Goal: Information Seeking & Learning: Find specific fact

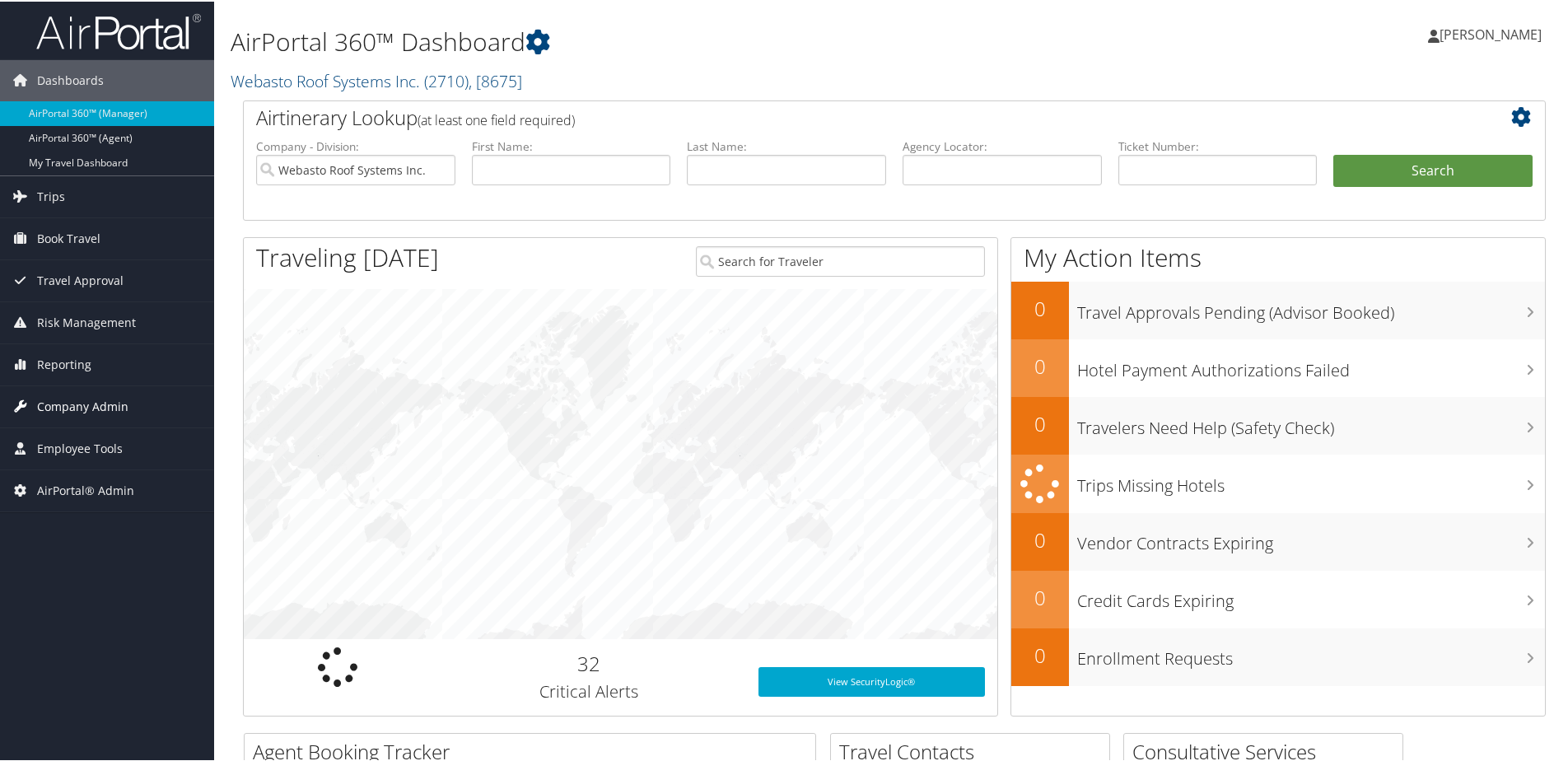
click at [74, 406] on span "Company Admin" at bounding box center [83, 406] width 92 height 41
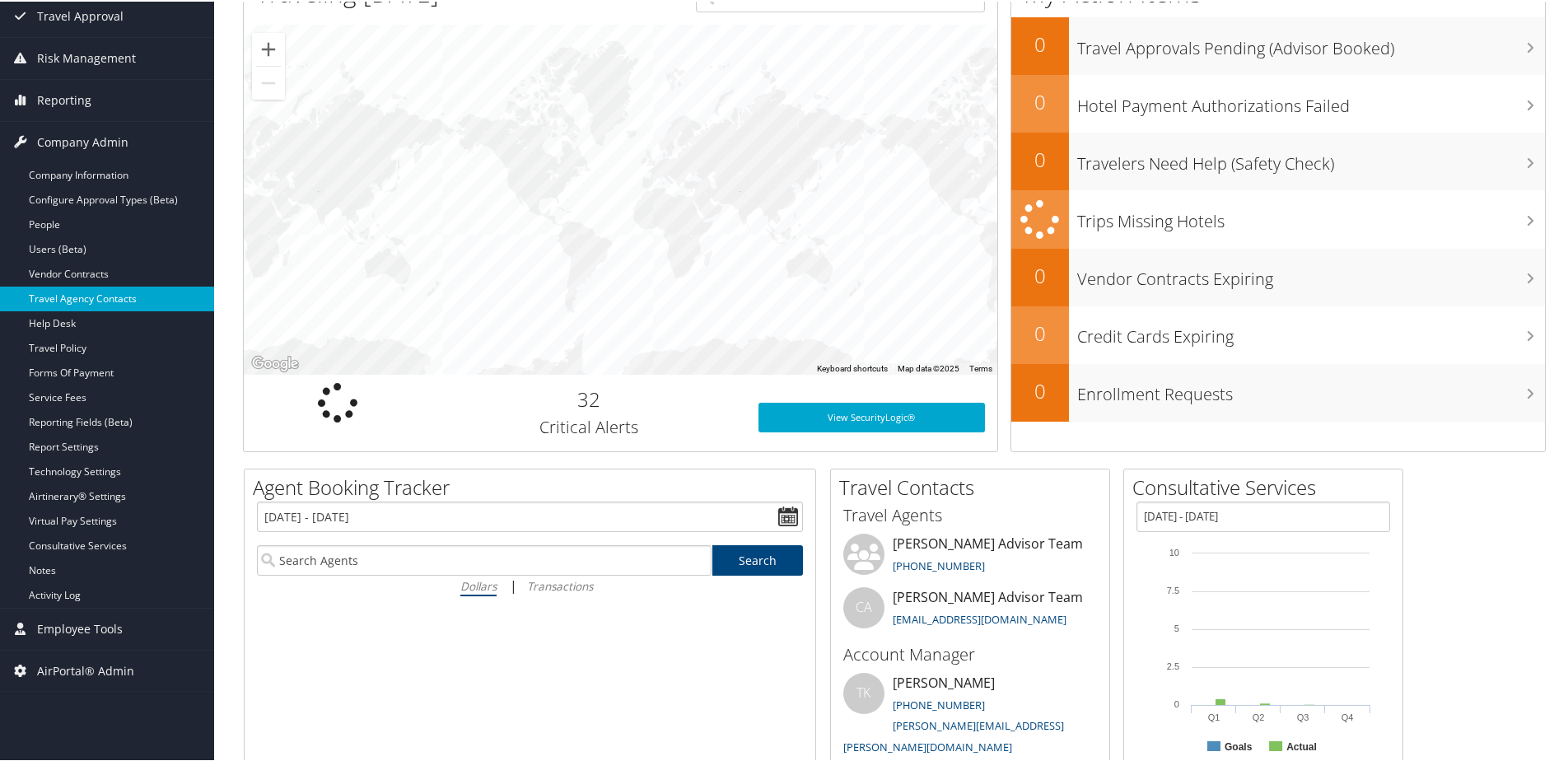
scroll to position [330, 0]
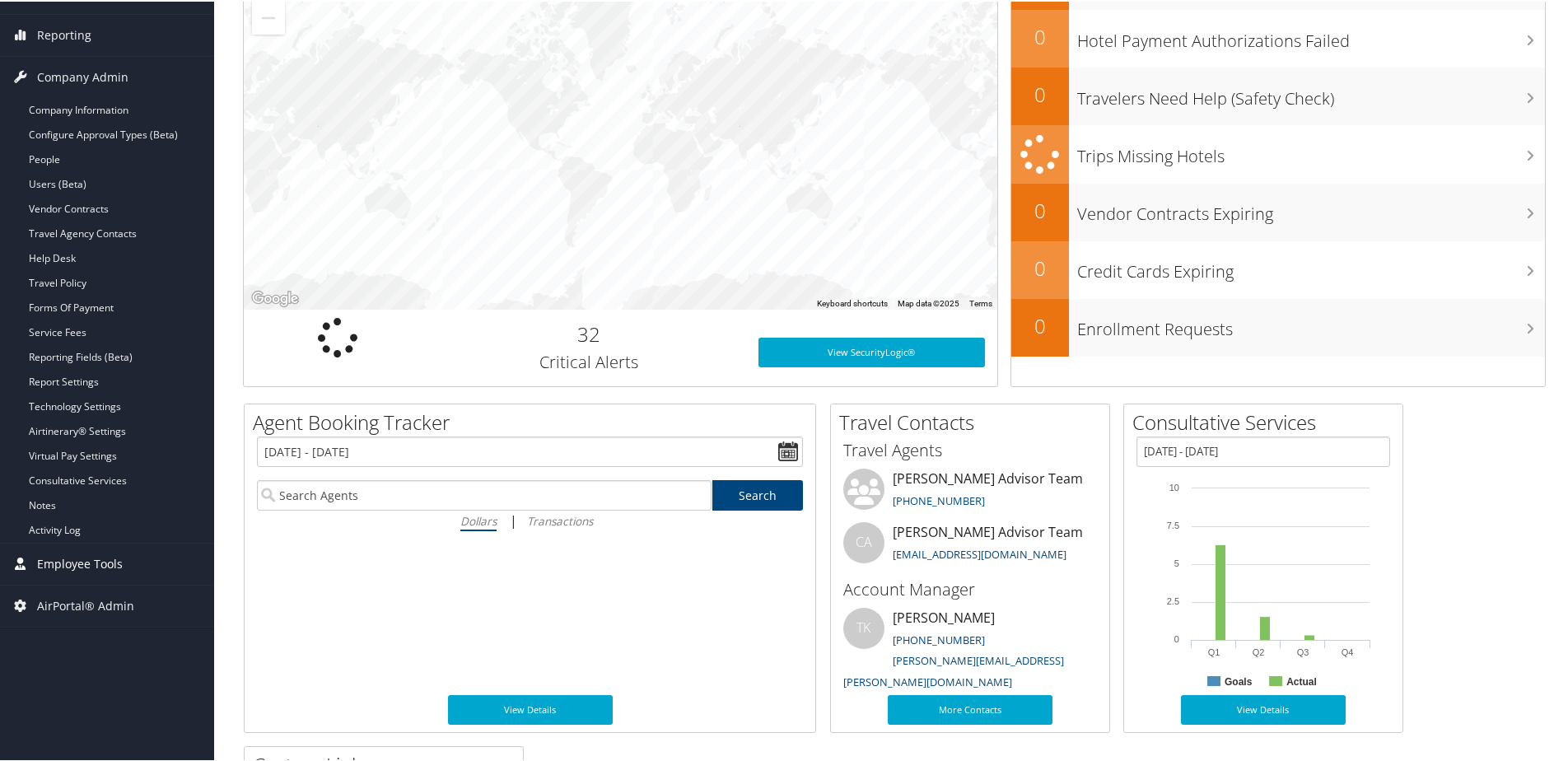
click at [72, 562] on span "Employee Tools" at bounding box center [80, 563] width 86 height 41
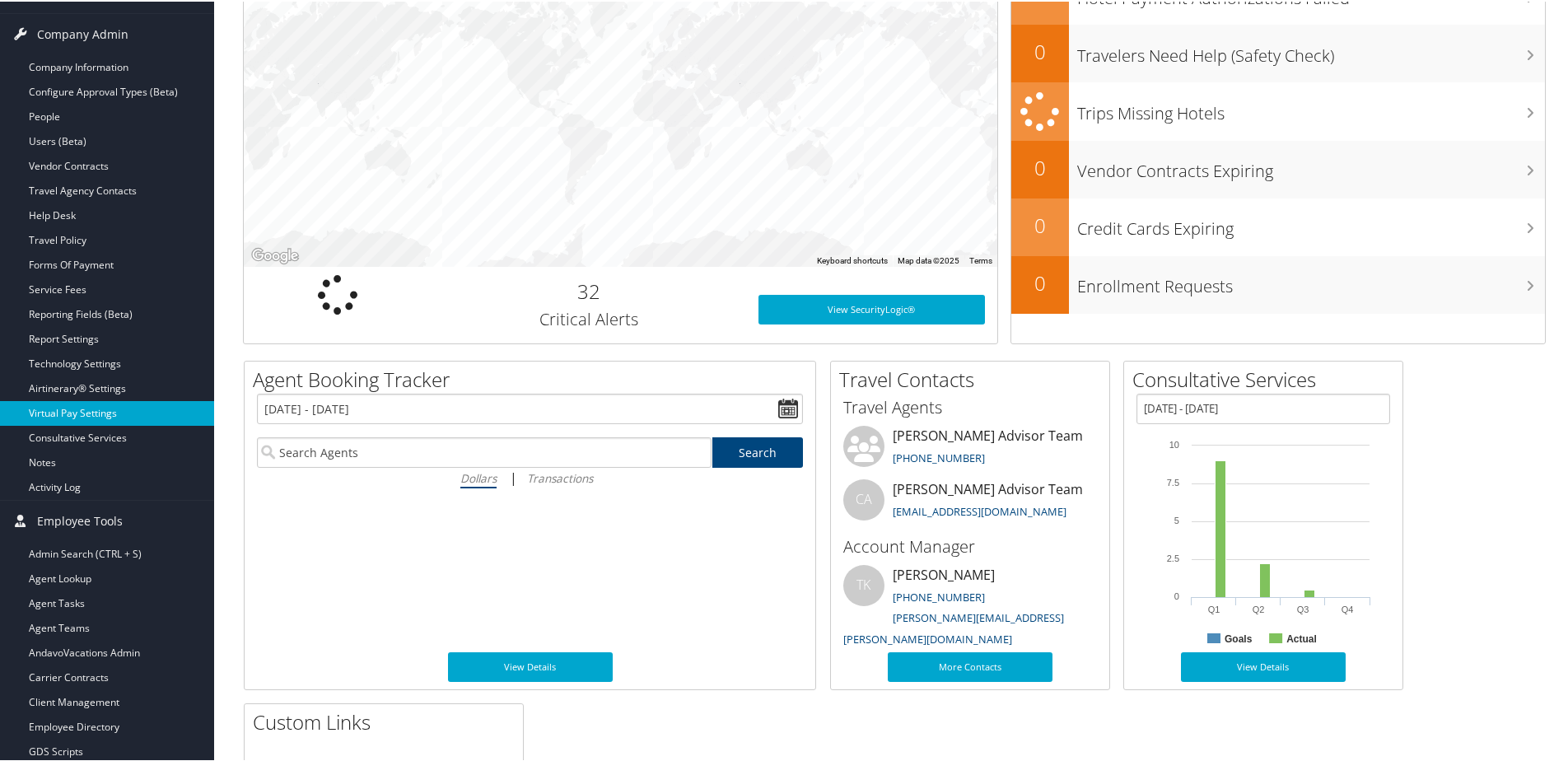
scroll to position [494, 0]
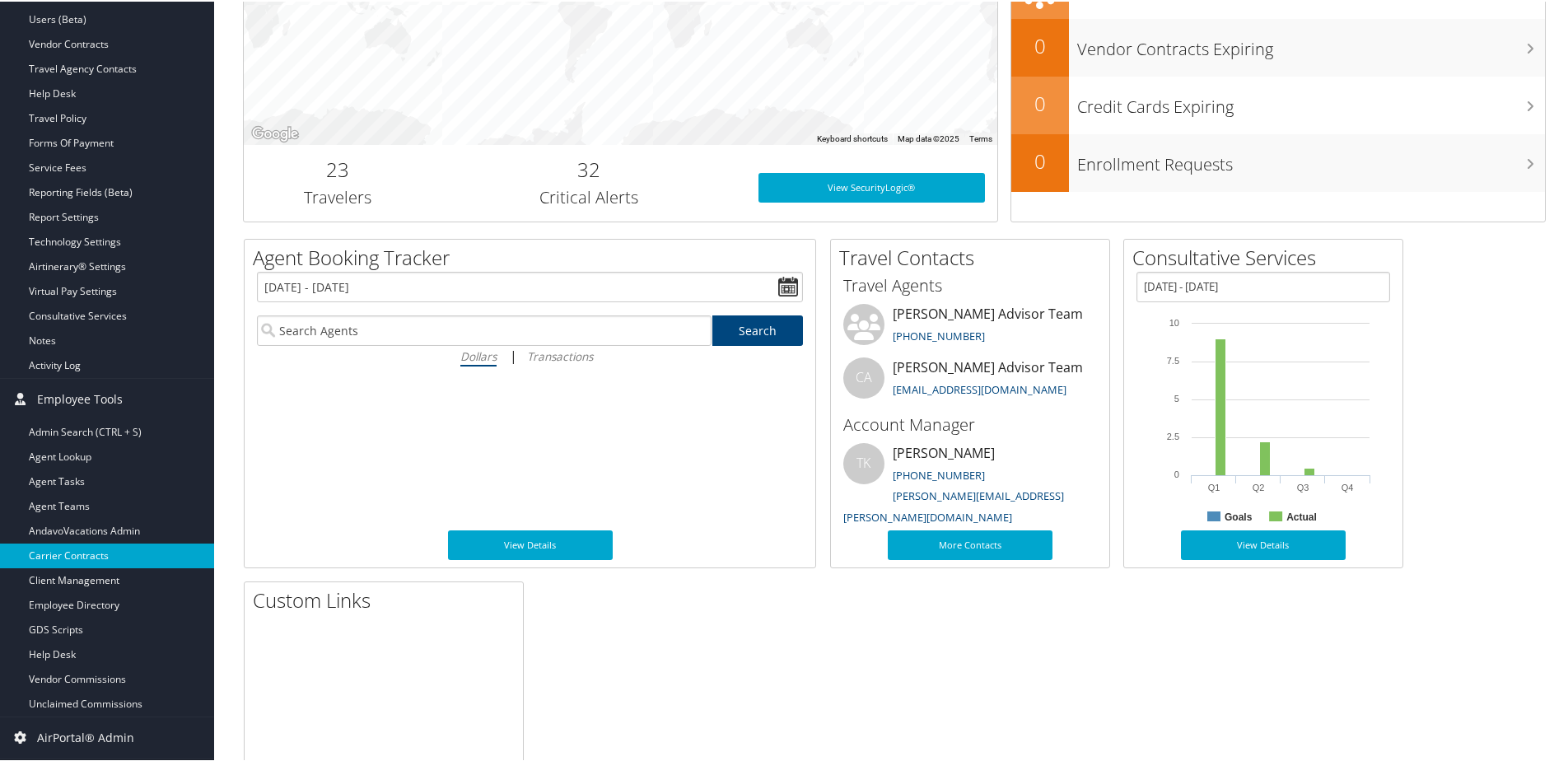
click at [60, 555] on link "Carrier Contracts" at bounding box center [107, 554] width 214 height 25
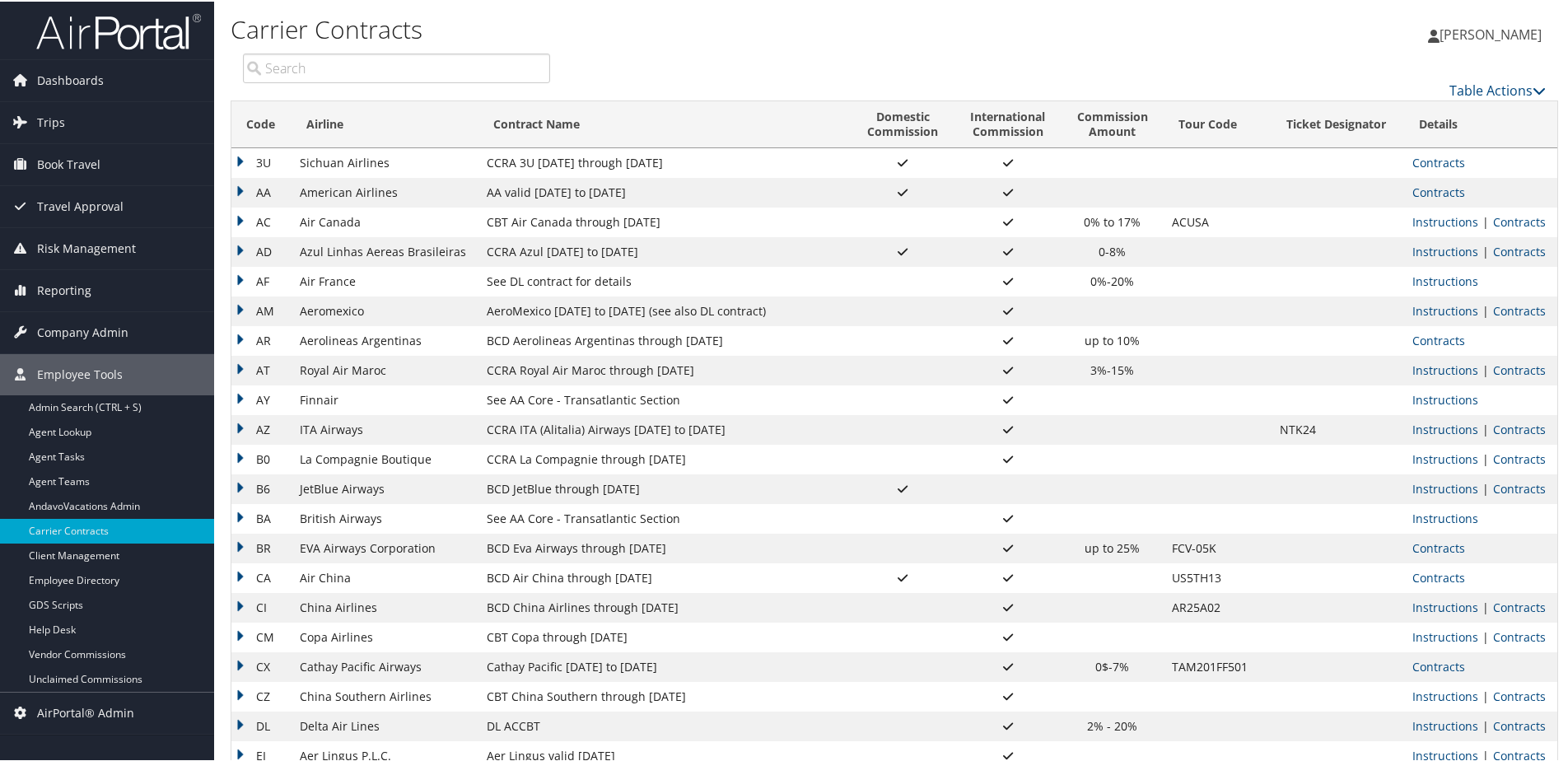
click at [396, 65] on input "search" at bounding box center [396, 67] width 307 height 30
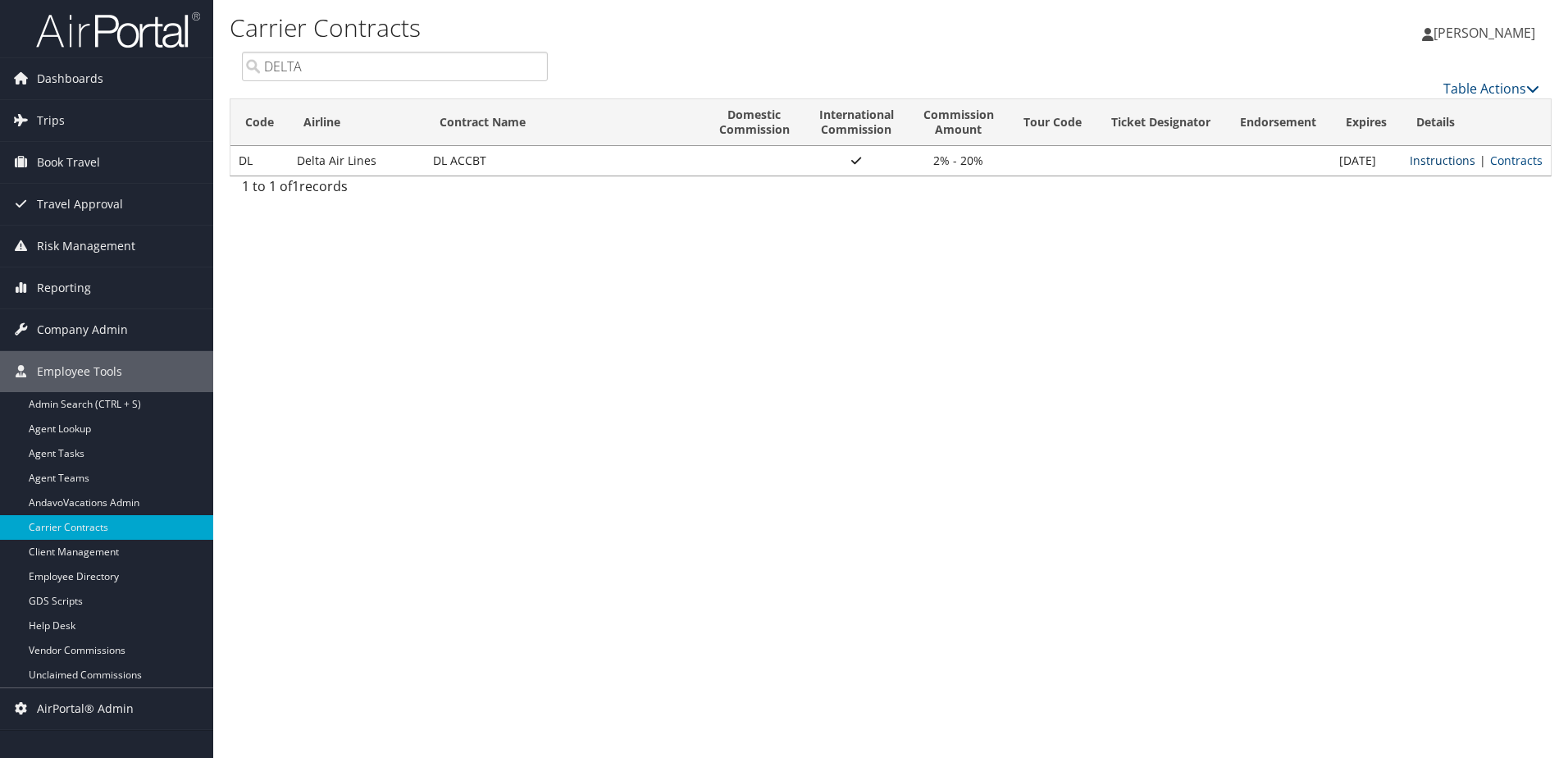
type input "DELTA"
click at [1455, 162] on link "Instructions" at bounding box center [1442, 160] width 66 height 16
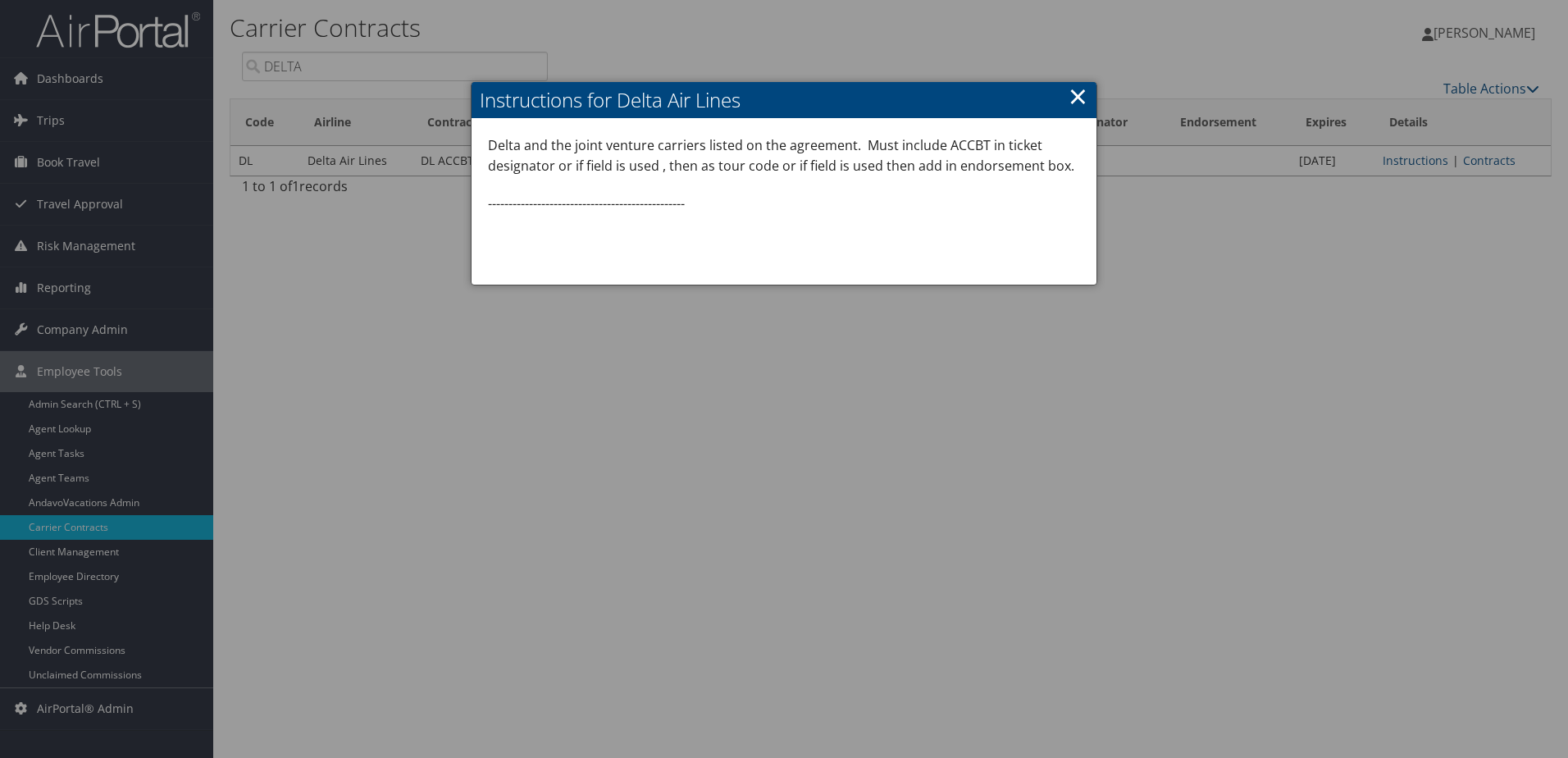
click at [1076, 104] on link "×" at bounding box center [1077, 95] width 19 height 32
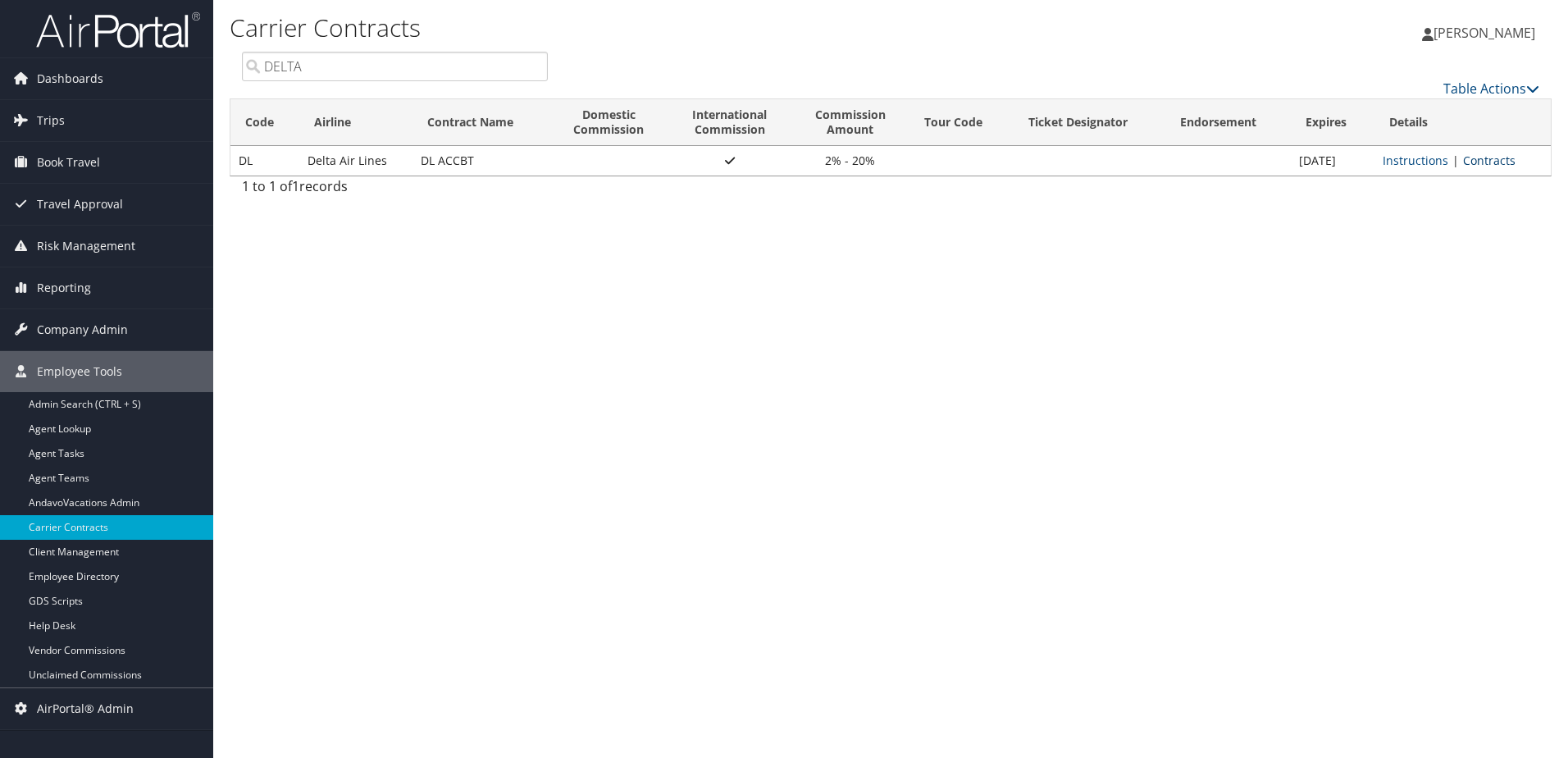
click at [1474, 157] on link "Contracts" at bounding box center [1488, 160] width 52 height 16
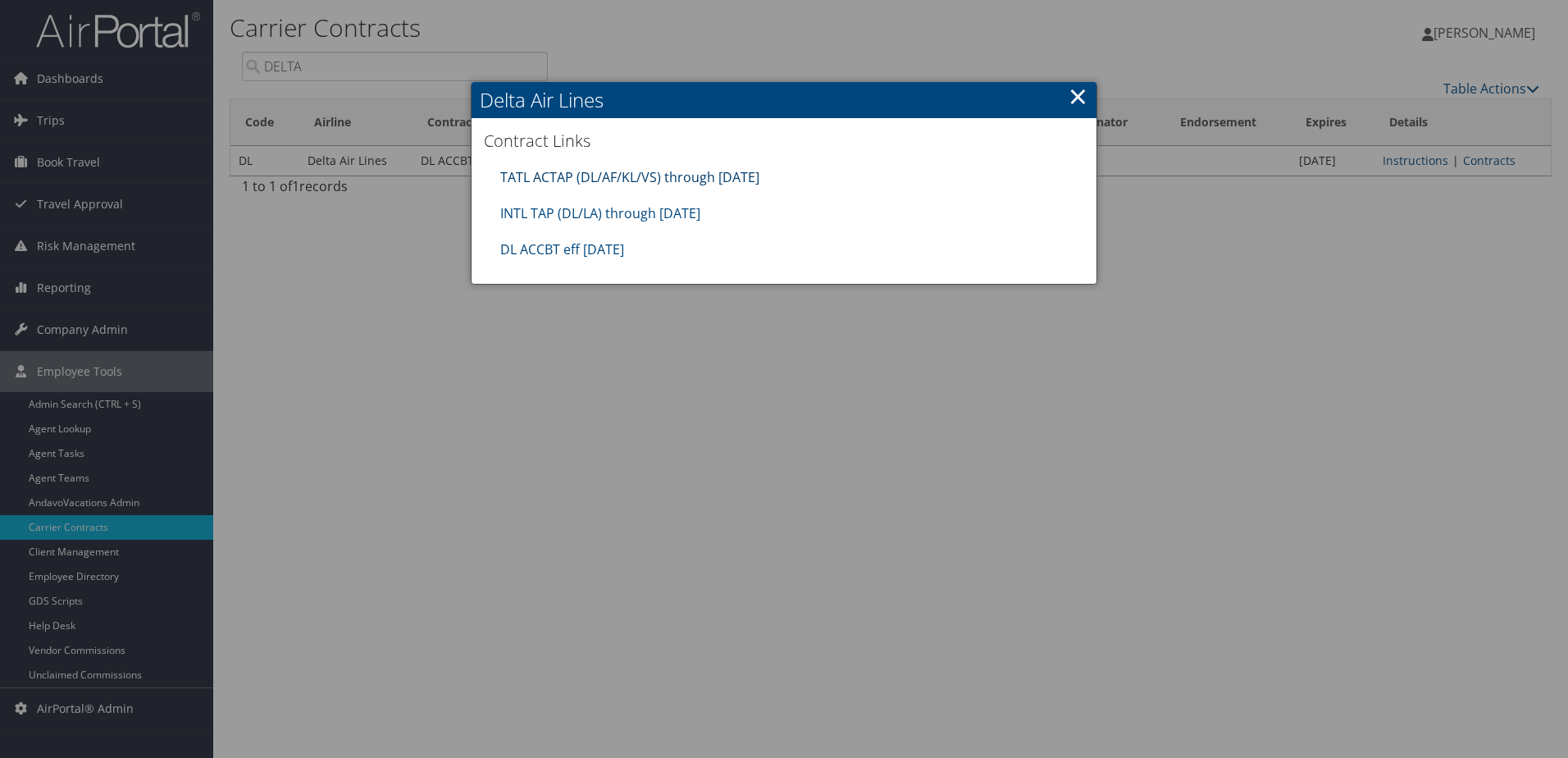
click at [642, 173] on link "TATL ACTAP (DL/AF/KL/VS) through 06.30.26" at bounding box center [630, 177] width 260 height 18
click at [620, 218] on link "INTL TAP (DL/LA) through 1.31.26" at bounding box center [601, 213] width 201 height 18
click at [586, 246] on link "DL ACCBT eff Aug 2025" at bounding box center [562, 249] width 124 height 18
click at [566, 170] on link "TATL ACTAP (DL/AF/KL/VS) through 06.30.26" at bounding box center [630, 177] width 260 height 18
click at [622, 215] on link "INTL TAP (DL/LA) through 1.31.26" at bounding box center [601, 213] width 201 height 18
